Goal: Information Seeking & Learning: Learn about a topic

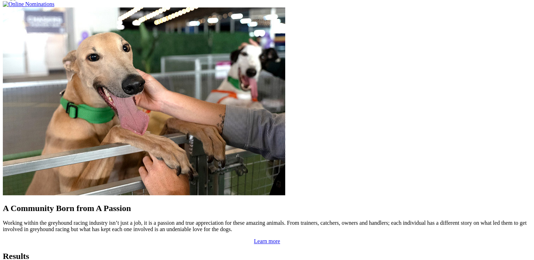
scroll to position [600, 0]
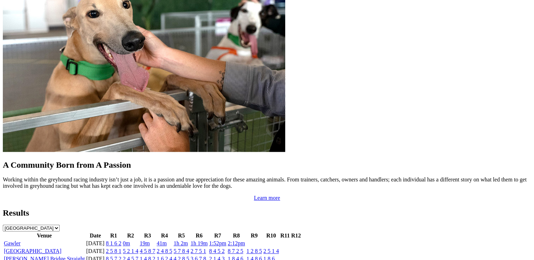
click at [121, 241] on link "8 1 6 2" at bounding box center [114, 244] width 16 height 6
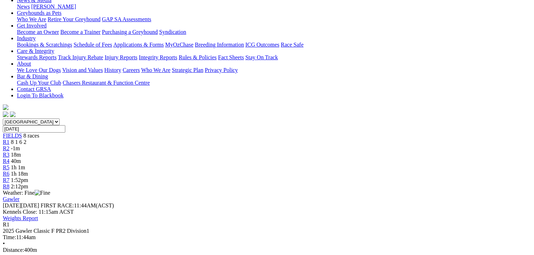
scroll to position [106, 0]
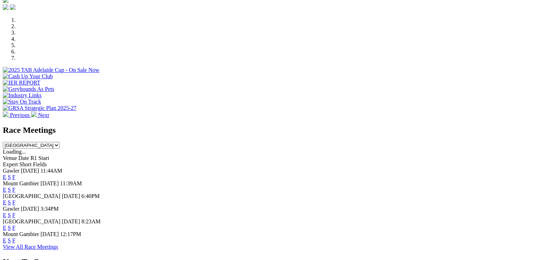
scroll to position [247, 0]
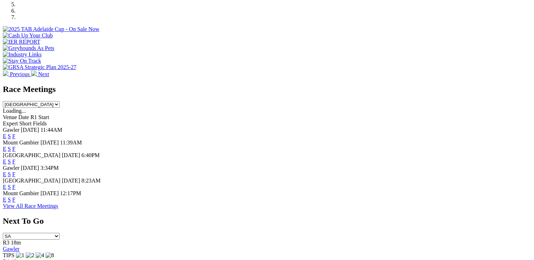
click at [16, 133] on link "F" at bounding box center [13, 136] width 3 height 6
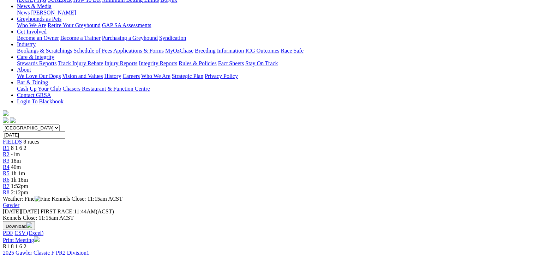
scroll to position [106, 0]
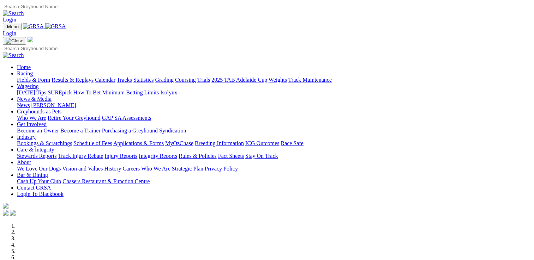
scroll to position [247, 0]
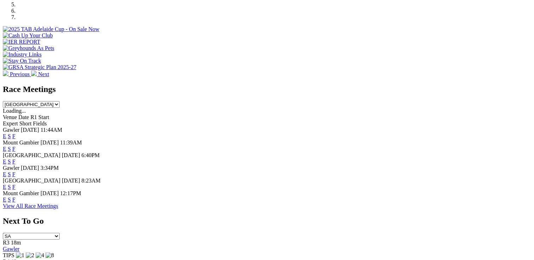
click at [16, 184] on link "F" at bounding box center [13, 187] width 3 height 6
